Goal: Use online tool/utility: Utilize a website feature to perform a specific function

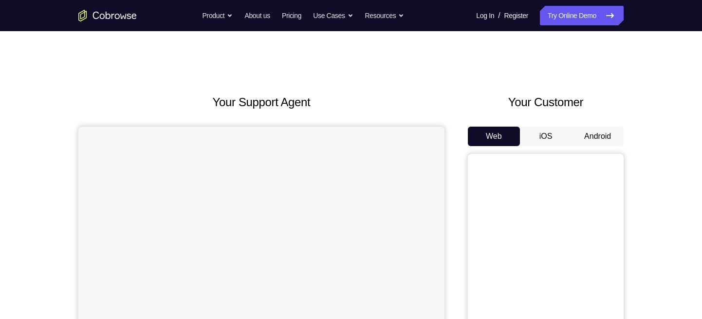
click at [594, 12] on link "Try Online Demo" at bounding box center [582, 15] width 84 height 19
click at [600, 132] on button "Android" at bounding box center [598, 136] width 52 height 19
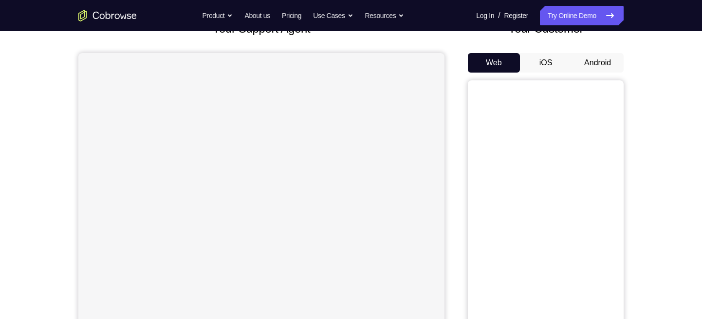
click at [608, 72] on button "Android" at bounding box center [598, 62] width 52 height 19
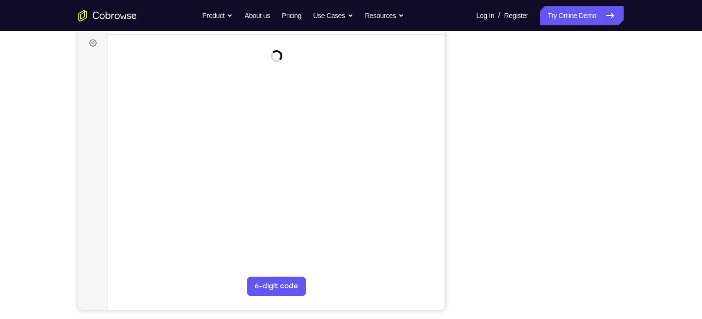
scroll to position [144, 0]
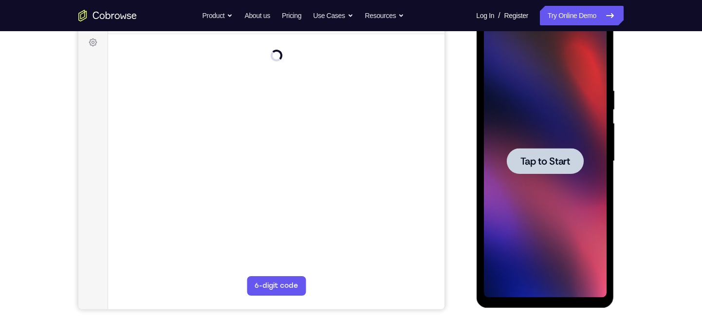
click at [542, 151] on div at bounding box center [544, 161] width 77 height 26
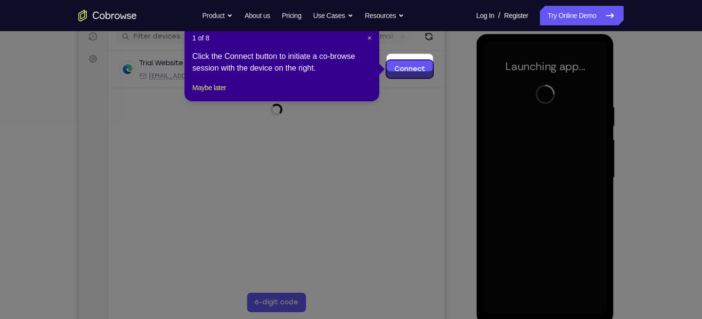
scroll to position [133, 0]
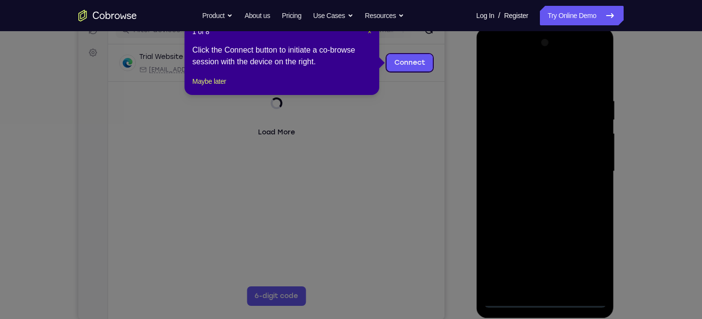
click at [368, 32] on span "×" at bounding box center [370, 32] width 4 height 8
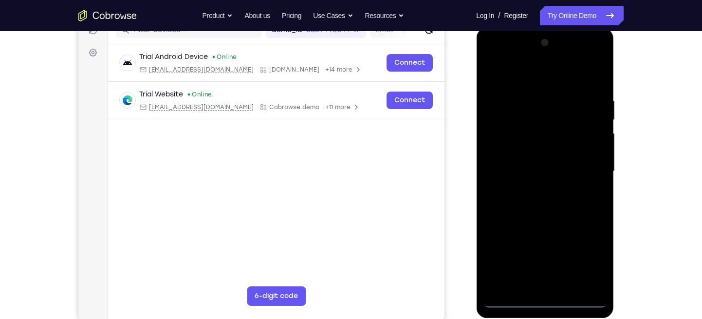
click at [545, 298] on div at bounding box center [544, 171] width 123 height 273
click at [586, 266] on div at bounding box center [544, 171] width 123 height 273
click at [492, 58] on div at bounding box center [544, 171] width 123 height 273
click at [588, 166] on div at bounding box center [544, 171] width 123 height 273
click at [532, 190] on div at bounding box center [544, 171] width 123 height 273
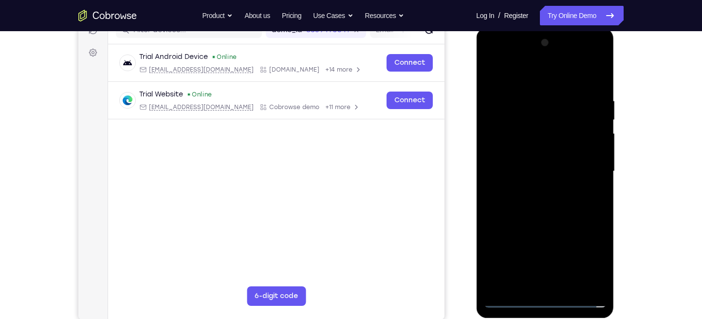
click at [502, 161] on div at bounding box center [544, 171] width 123 height 273
click at [505, 149] on div at bounding box center [544, 171] width 123 height 273
click at [508, 175] on div at bounding box center [544, 171] width 123 height 273
click at [515, 203] on div at bounding box center [544, 171] width 123 height 273
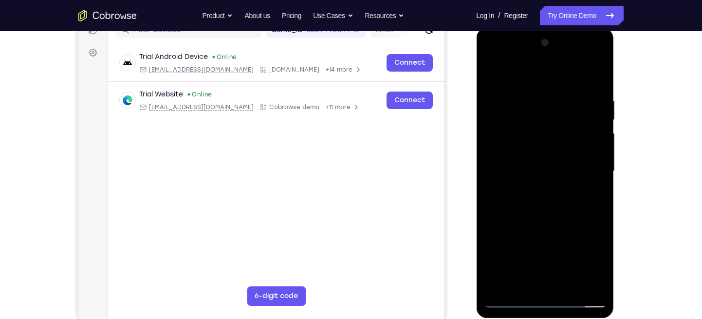
click at [598, 84] on div at bounding box center [544, 171] width 123 height 273
click at [600, 182] on div at bounding box center [544, 171] width 123 height 273
click at [559, 184] on div at bounding box center [544, 171] width 123 height 273
click at [571, 283] on div at bounding box center [544, 171] width 123 height 273
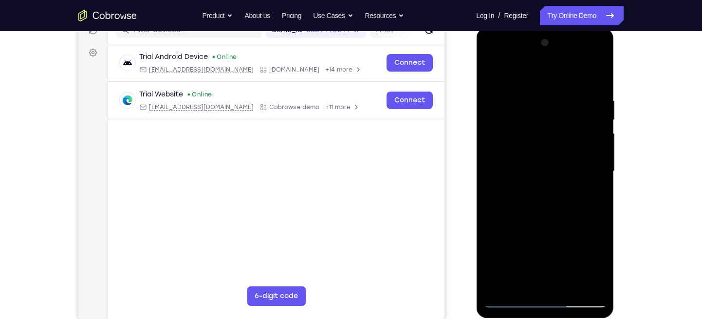
click at [571, 283] on div at bounding box center [544, 171] width 123 height 273
click at [554, 224] on div at bounding box center [544, 171] width 123 height 273
click at [489, 71] on div at bounding box center [544, 171] width 123 height 273
click at [572, 203] on div at bounding box center [544, 171] width 123 height 273
click at [491, 74] on div at bounding box center [544, 171] width 123 height 273
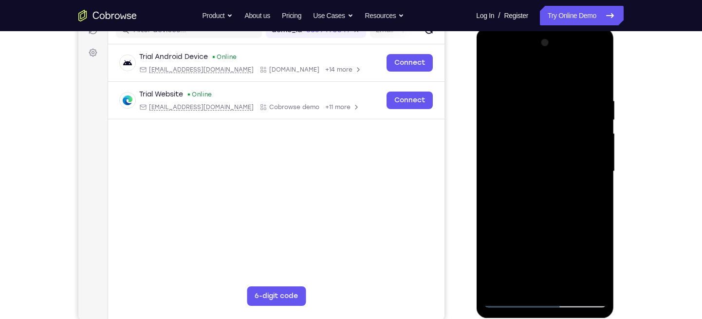
click at [533, 183] on div at bounding box center [544, 171] width 123 height 273
click at [494, 76] on div at bounding box center [544, 171] width 123 height 273
click at [537, 157] on div at bounding box center [544, 171] width 123 height 273
click at [501, 281] on div at bounding box center [544, 171] width 123 height 273
click at [591, 198] on div at bounding box center [544, 171] width 123 height 273
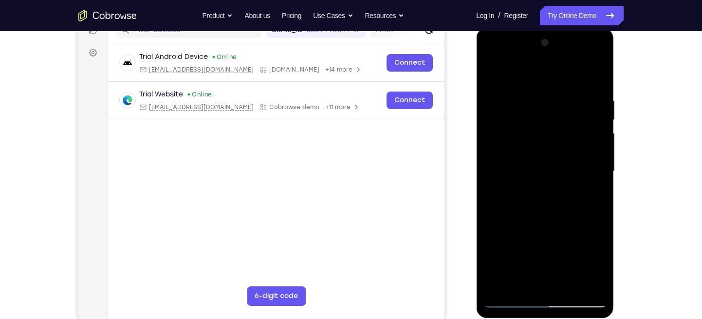
click at [493, 75] on div at bounding box center [544, 171] width 123 height 273
click at [492, 72] on div at bounding box center [544, 171] width 123 height 273
click at [526, 92] on div at bounding box center [544, 171] width 123 height 273
click at [592, 97] on div at bounding box center [544, 171] width 123 height 273
click at [588, 103] on div at bounding box center [544, 171] width 123 height 273
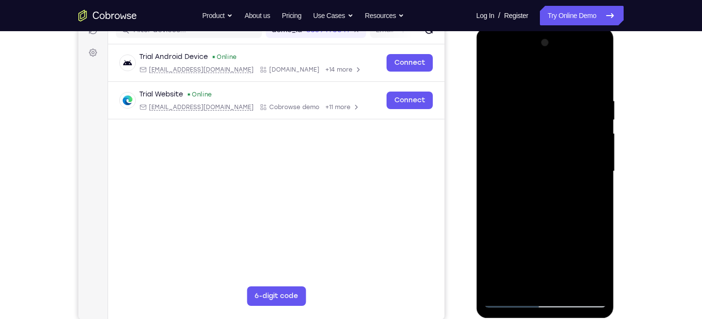
click at [588, 103] on div at bounding box center [544, 171] width 123 height 273
click at [588, 109] on div at bounding box center [544, 171] width 123 height 273
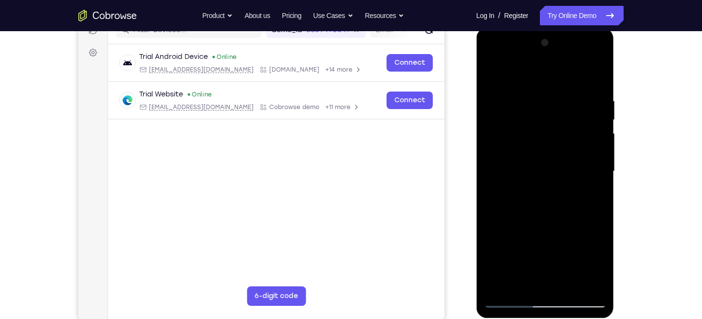
click at [588, 109] on div at bounding box center [544, 171] width 123 height 273
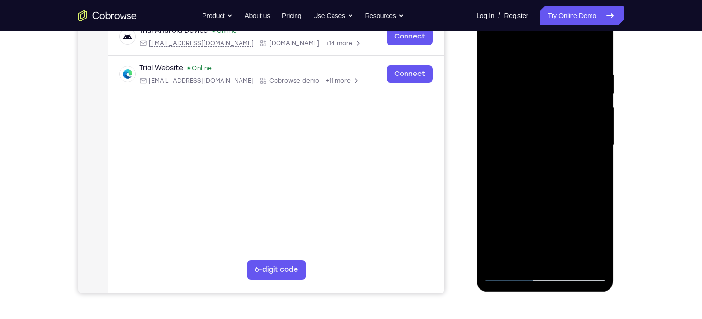
scroll to position [161, 0]
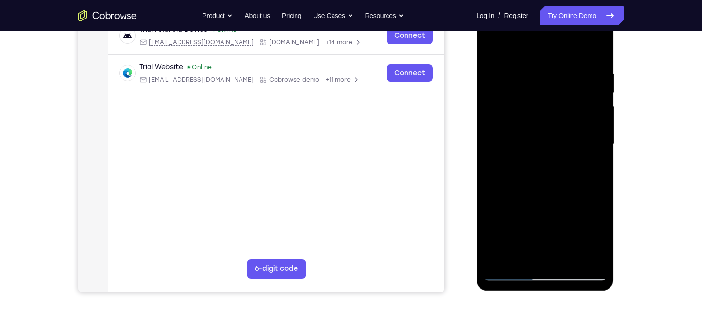
click at [588, 108] on div at bounding box center [544, 144] width 123 height 273
click at [590, 110] on div at bounding box center [544, 144] width 123 height 273
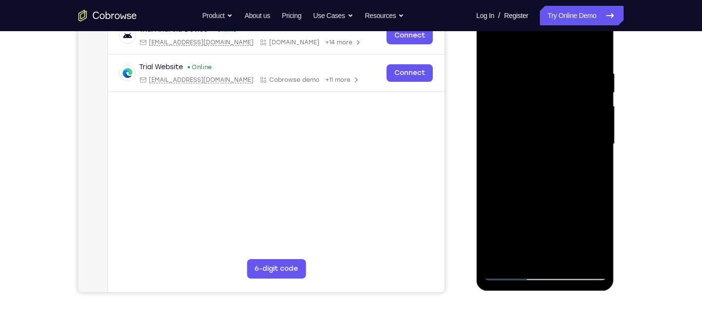
click at [590, 110] on div at bounding box center [544, 144] width 123 height 273
click at [490, 96] on div at bounding box center [544, 144] width 123 height 273
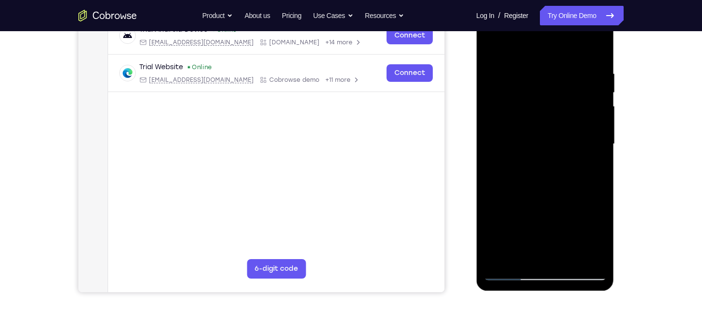
click at [589, 106] on div at bounding box center [544, 144] width 123 height 273
click at [589, 109] on div at bounding box center [544, 144] width 123 height 273
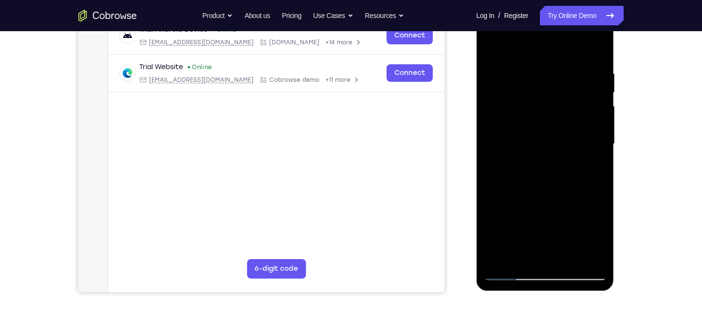
click at [589, 109] on div at bounding box center [544, 144] width 123 height 273
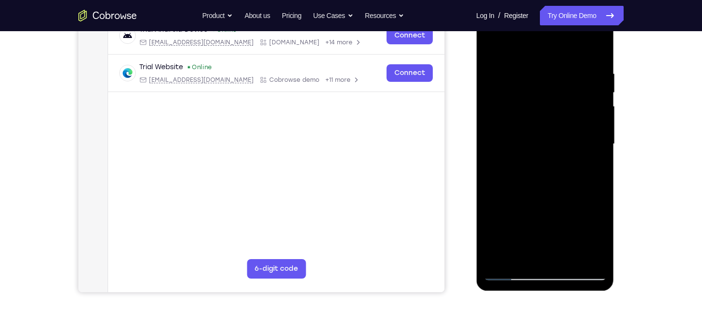
click at [593, 129] on div at bounding box center [544, 144] width 123 height 273
click at [590, 131] on div at bounding box center [544, 144] width 123 height 273
click at [590, 112] on div at bounding box center [544, 144] width 123 height 273
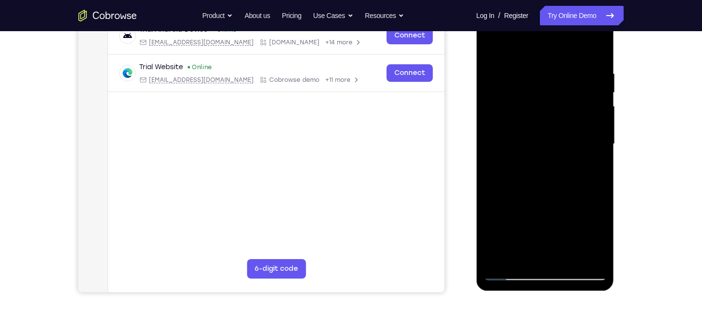
click at [590, 112] on div at bounding box center [544, 144] width 123 height 273
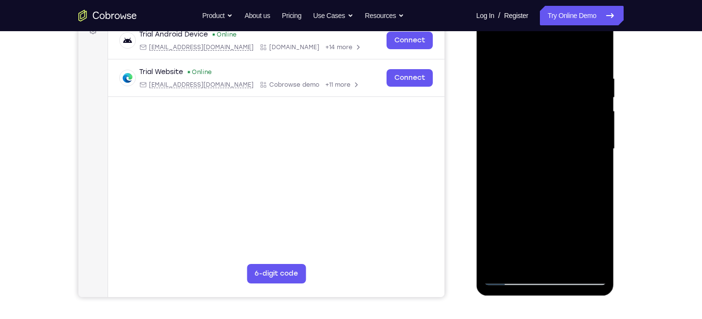
scroll to position [153, 0]
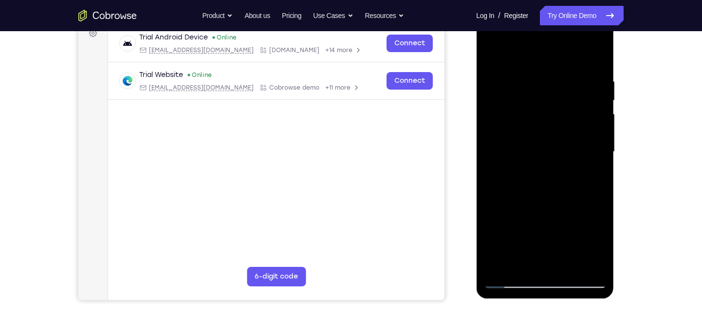
click at [590, 93] on div at bounding box center [544, 152] width 123 height 273
click at [594, 91] on div at bounding box center [544, 152] width 123 height 273
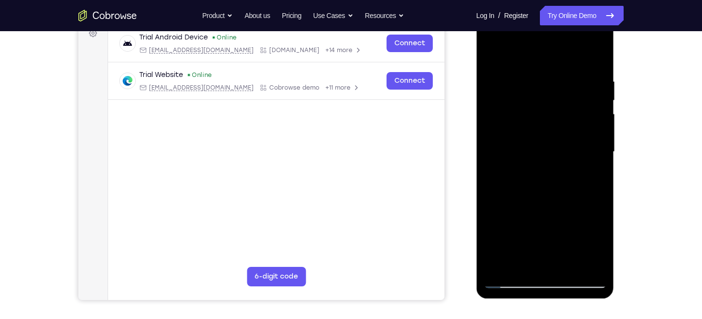
click at [594, 91] on div at bounding box center [544, 152] width 123 height 273
click at [592, 61] on div at bounding box center [544, 152] width 123 height 273
click at [502, 260] on div at bounding box center [544, 152] width 123 height 273
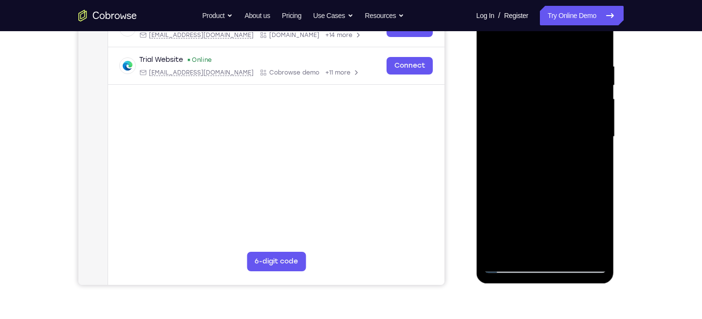
scroll to position [168, 0]
click at [501, 252] on div at bounding box center [544, 136] width 123 height 273
click at [571, 249] on div at bounding box center [544, 136] width 123 height 273
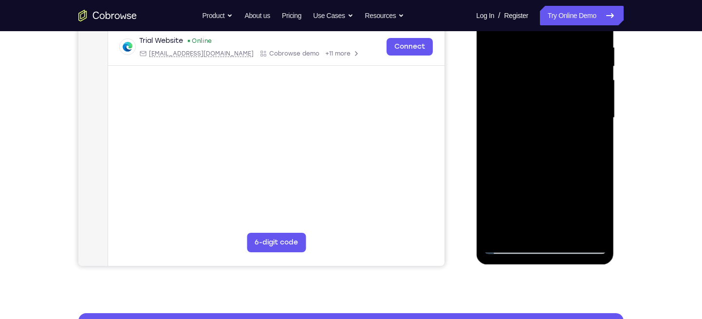
scroll to position [190, 0]
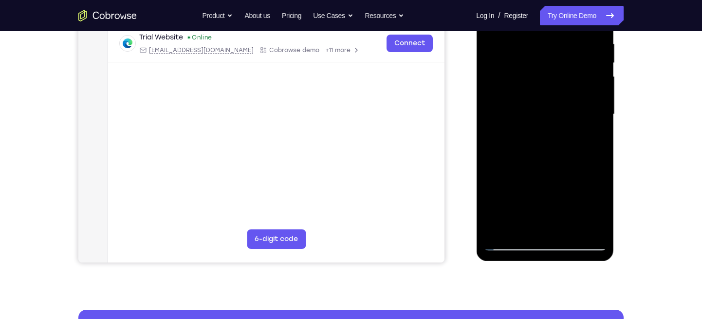
click at [510, 249] on div at bounding box center [544, 114] width 123 height 273
click at [498, 229] on div at bounding box center [544, 114] width 123 height 273
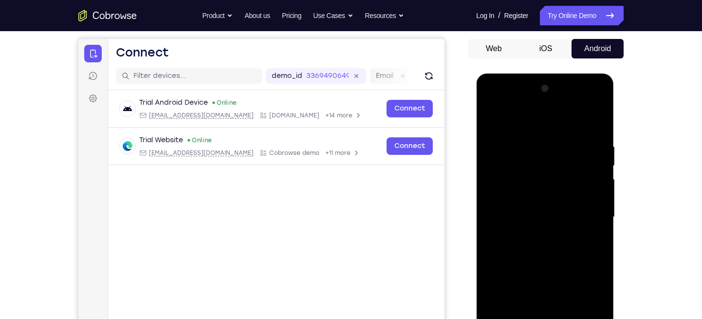
scroll to position [87, 0]
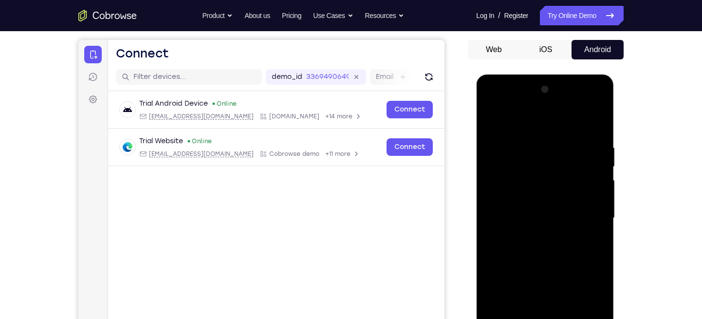
click at [555, 144] on div at bounding box center [544, 218] width 123 height 273
click at [595, 125] on div at bounding box center [544, 218] width 123 height 273
click at [596, 117] on div at bounding box center [544, 218] width 123 height 273
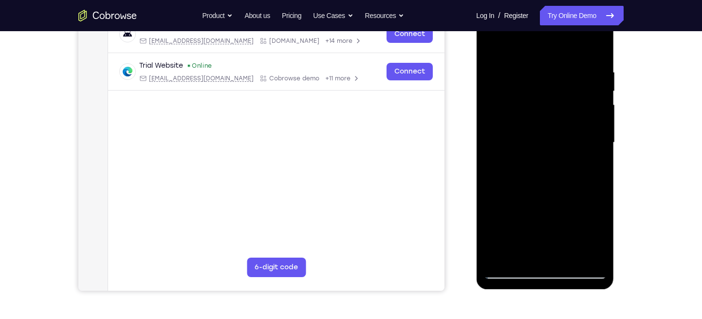
scroll to position [163, 0]
click at [498, 256] on div at bounding box center [544, 142] width 123 height 273
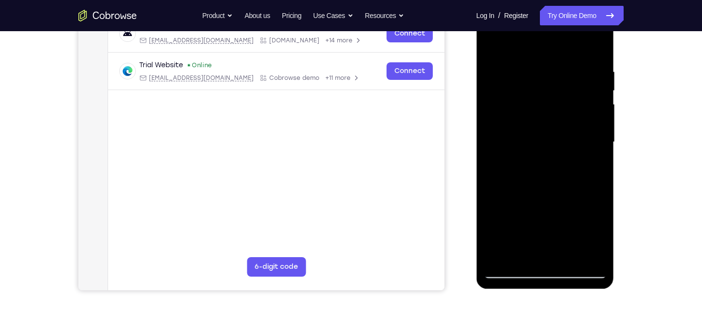
click at [498, 256] on div at bounding box center [544, 142] width 123 height 273
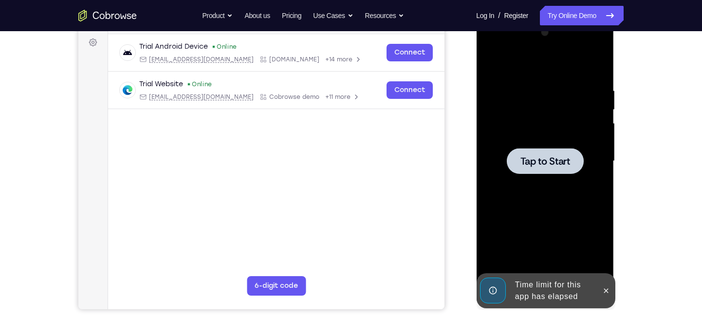
scroll to position [143, 0]
